Goal: Find contact information: Find contact information

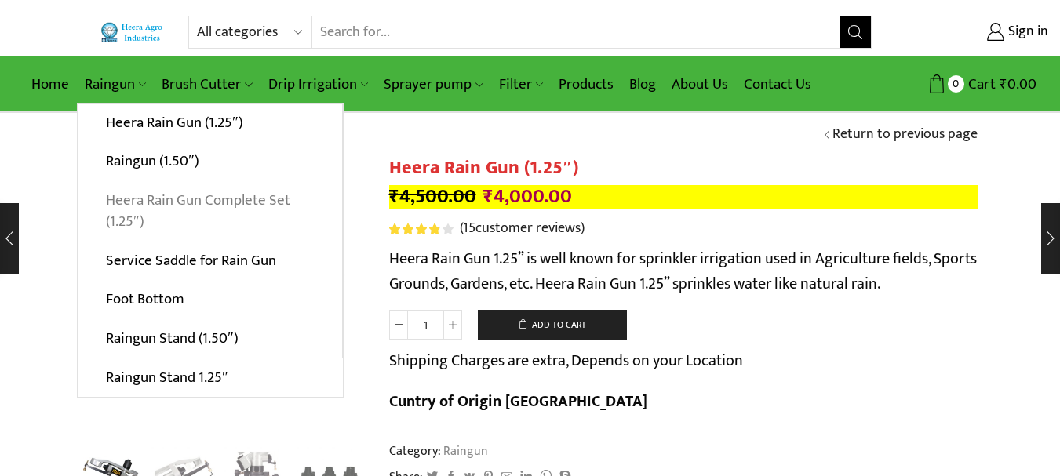
click at [188, 198] on link "Heera Rain Gun Complete Set (1.25″)" at bounding box center [210, 211] width 264 height 60
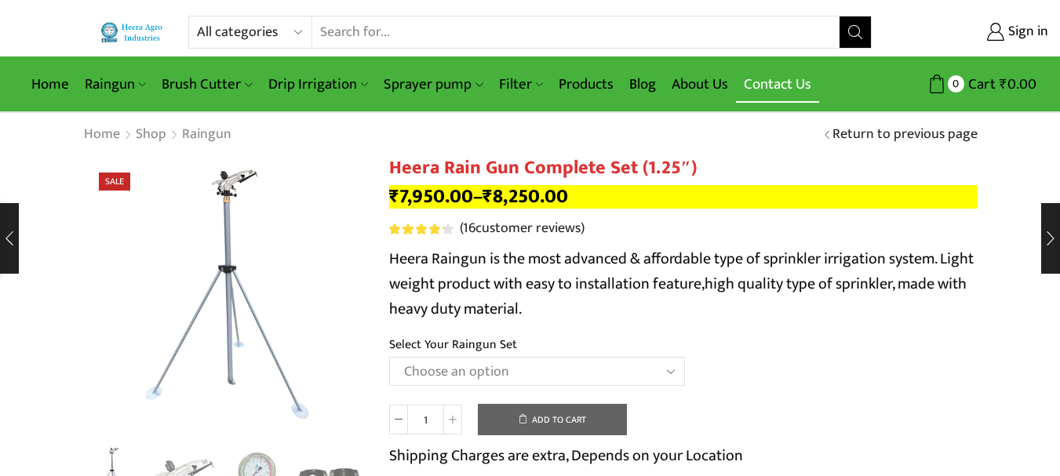
click at [789, 86] on link "Contact Us" at bounding box center [777, 84] width 83 height 37
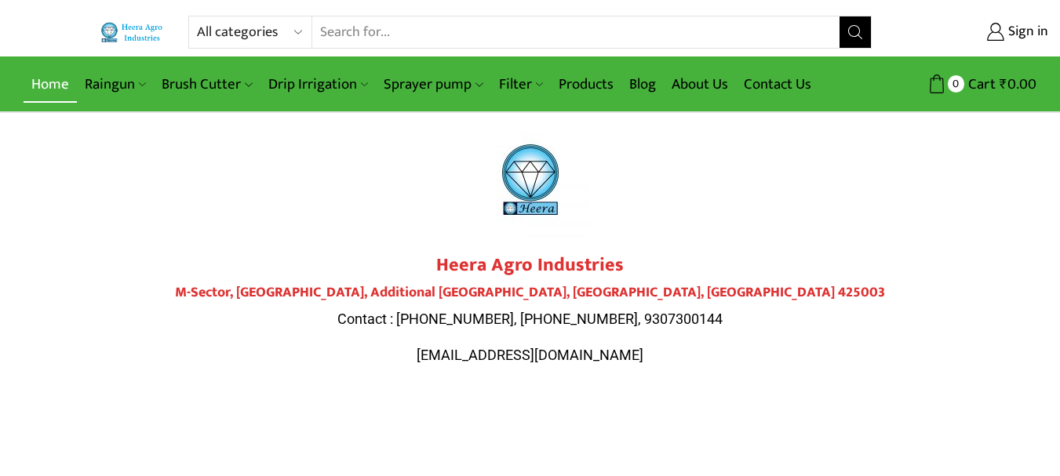
click at [38, 81] on link "Home" at bounding box center [50, 84] width 53 height 37
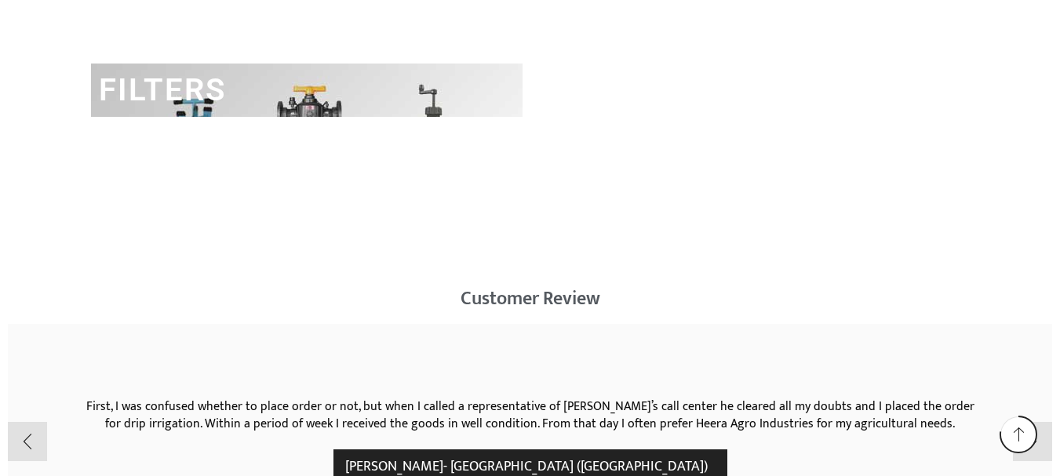
scroll to position [2040, 0]
